Goal: Information Seeking & Learning: Understand process/instructions

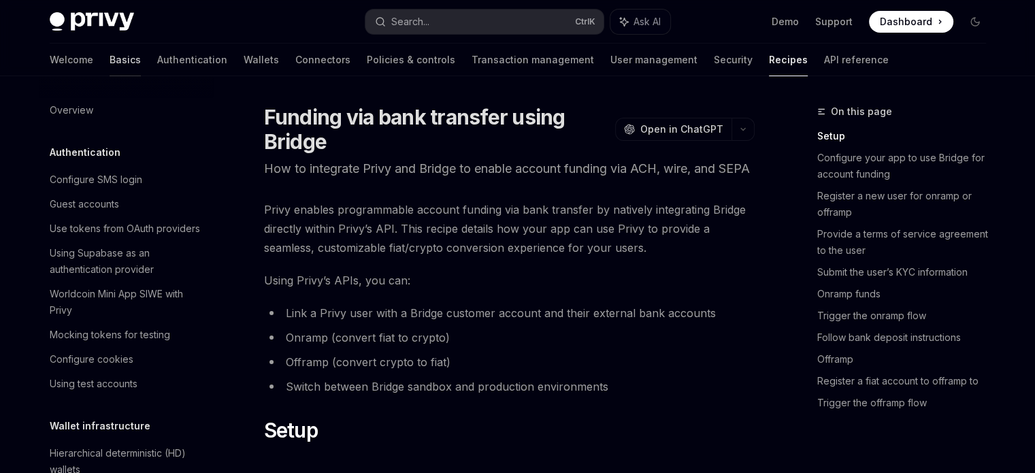
click at [110, 54] on link "Basics" at bounding box center [125, 60] width 31 height 33
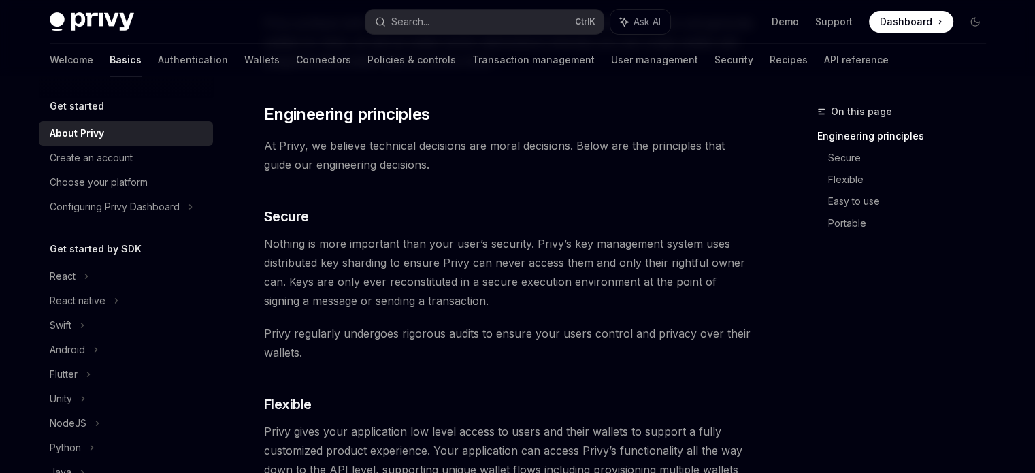
scroll to position [477, 0]
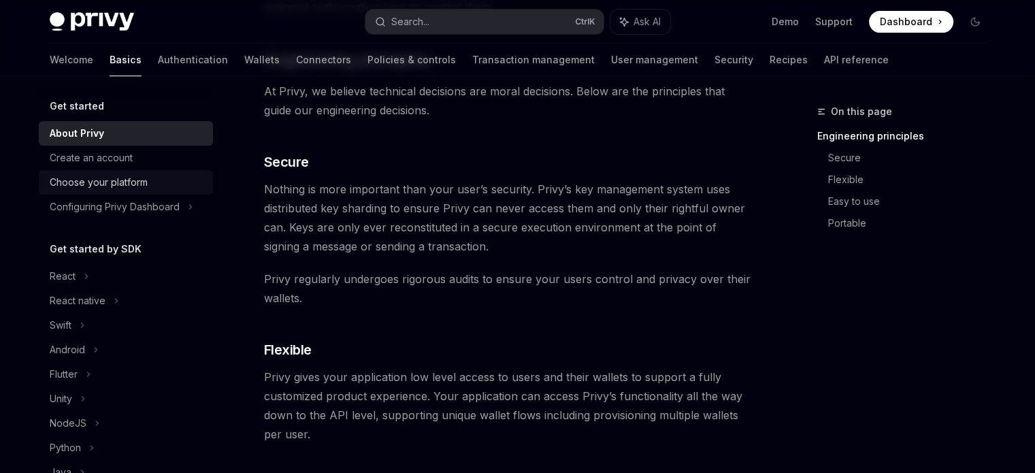
click at [116, 182] on div "Choose your platform" at bounding box center [99, 182] width 98 height 16
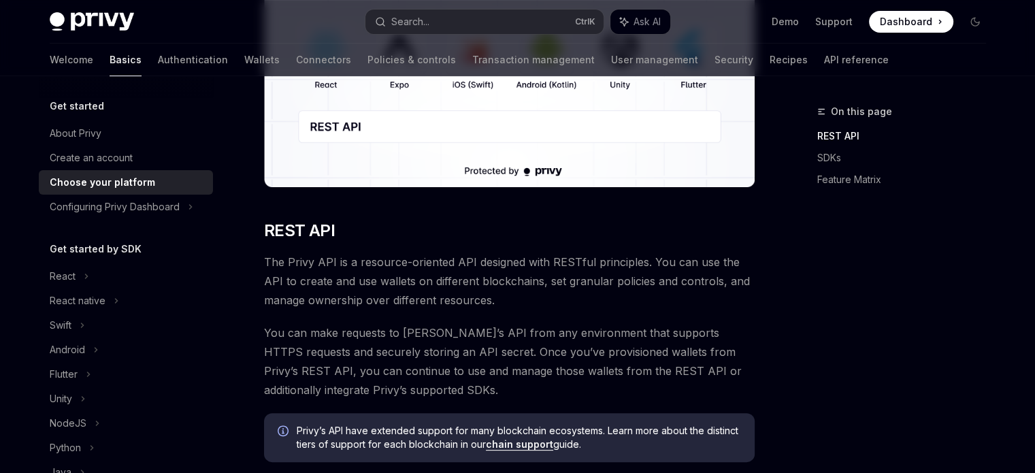
scroll to position [340, 0]
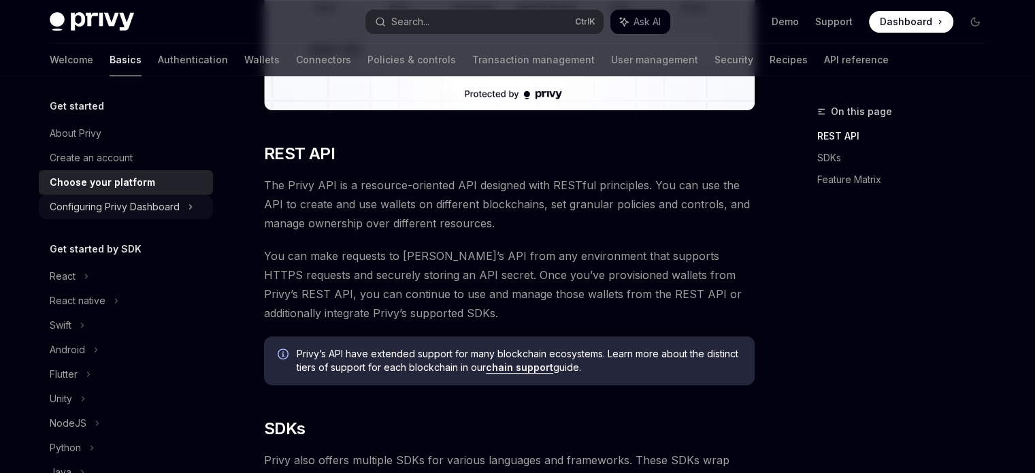
click at [179, 209] on div "Configuring Privy Dashboard" at bounding box center [115, 207] width 130 height 16
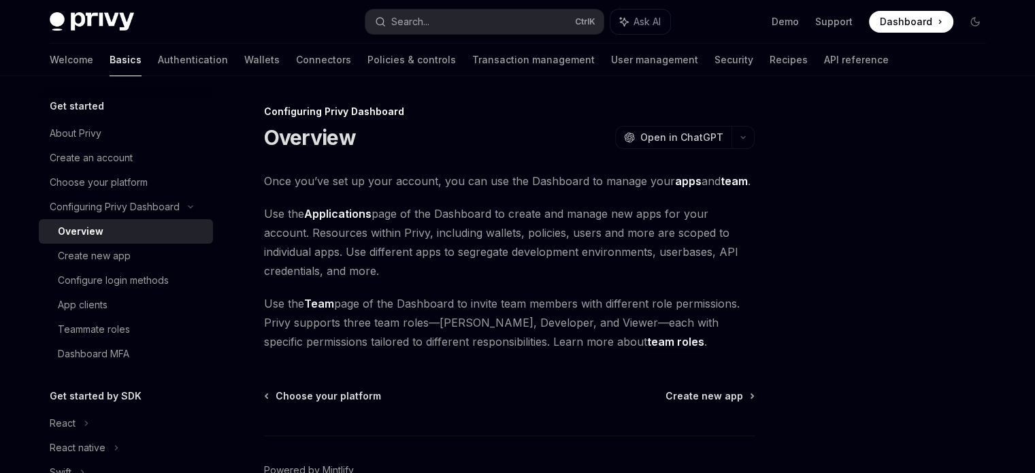
click at [330, 209] on link "Applications" at bounding box center [337, 214] width 67 height 14
click at [82, 258] on div "Create new app" at bounding box center [94, 256] width 73 height 16
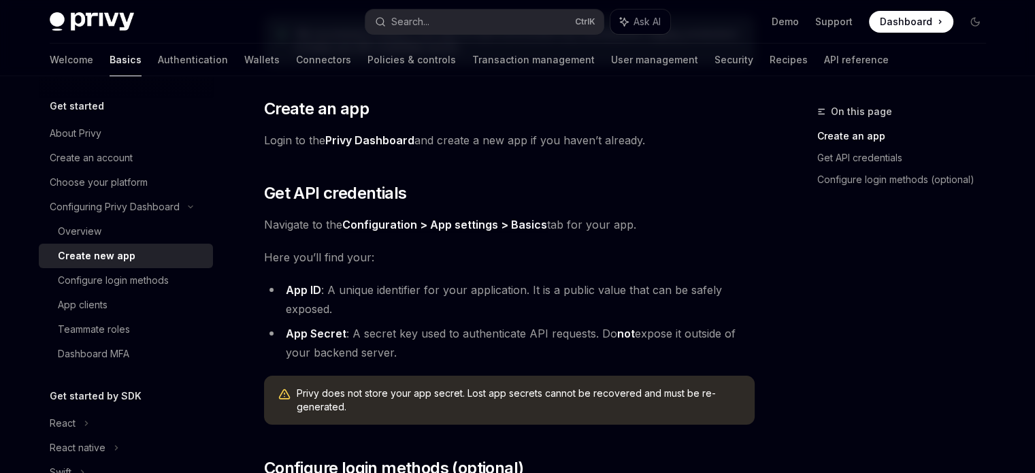
scroll to position [204, 0]
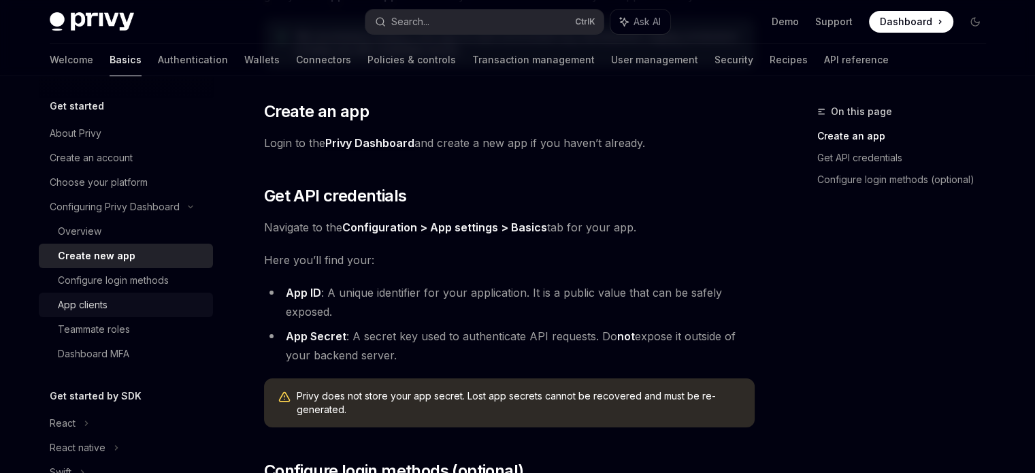
click at [108, 307] on div "App clients" at bounding box center [131, 305] width 147 height 16
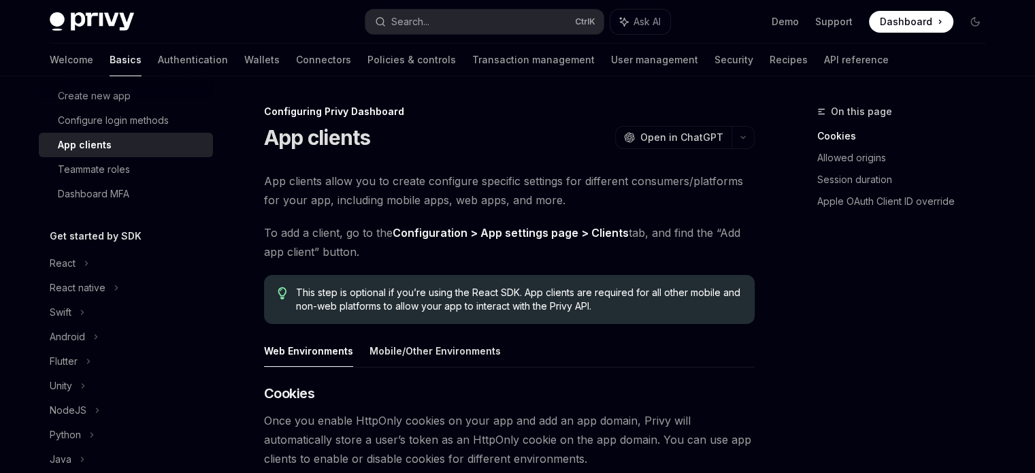
scroll to position [204, 0]
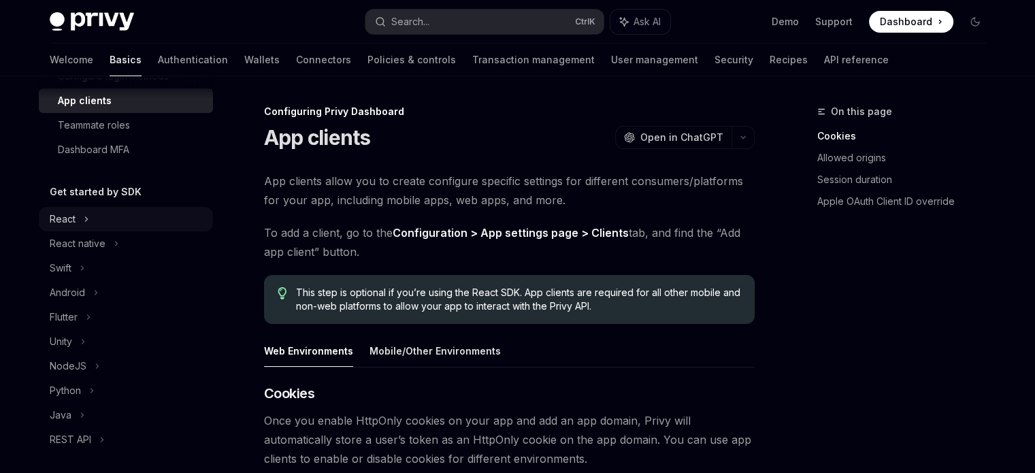
click at [97, 222] on div "React" at bounding box center [126, 219] width 174 height 25
type textarea "*"
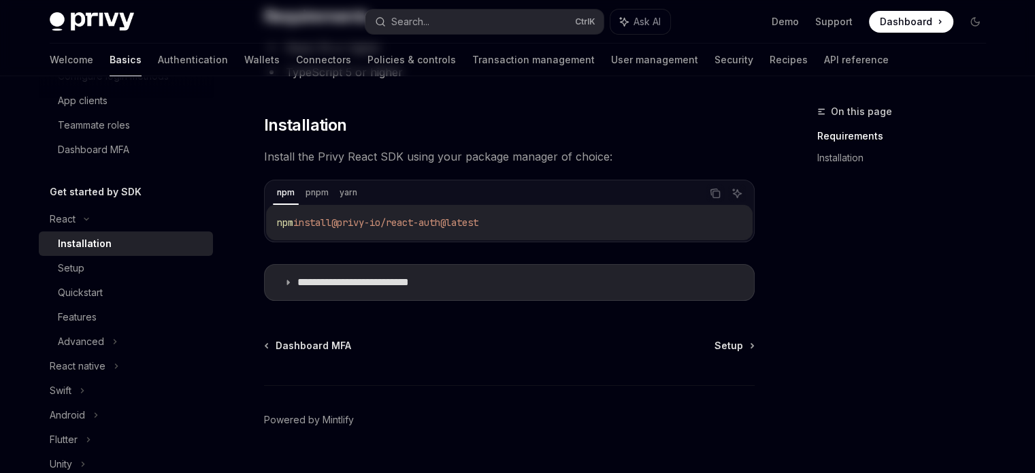
scroll to position [195, 0]
